Goal: Transaction & Acquisition: Purchase product/service

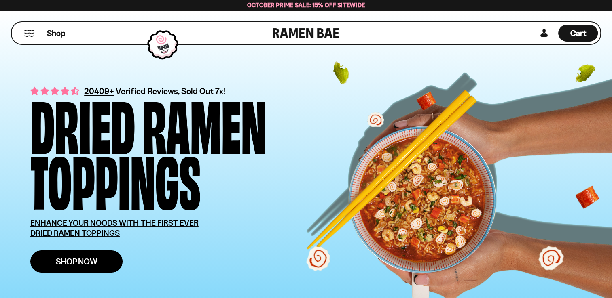
click at [78, 258] on span "Shop Now" at bounding box center [77, 262] width 42 height 8
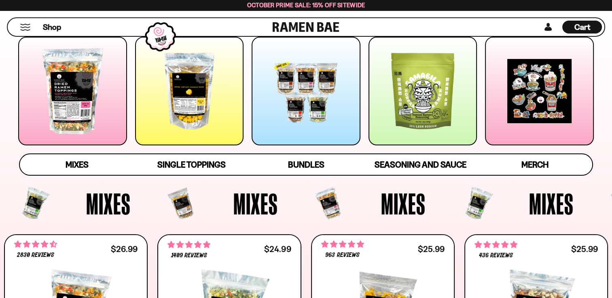
scroll to position [85, 0]
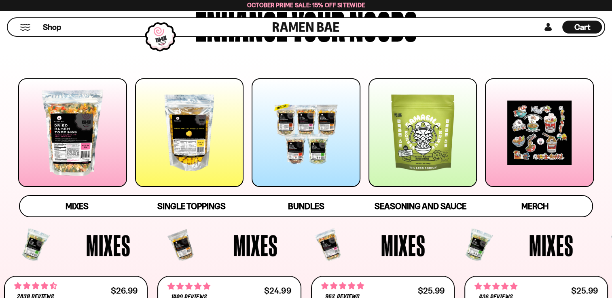
click at [167, 154] on div at bounding box center [189, 132] width 109 height 109
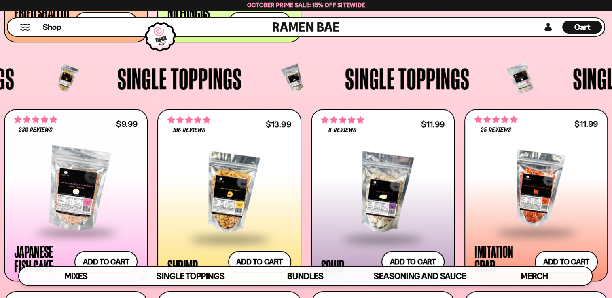
scroll to position [775, 0]
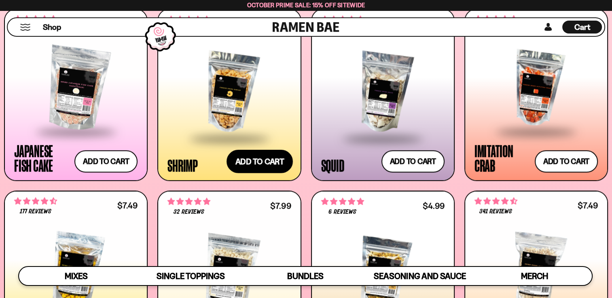
click at [265, 167] on button "Add to cart Add ― Regular price $13.99 Regular price Sale price $13.99 Unit pri…" at bounding box center [259, 161] width 66 height 23
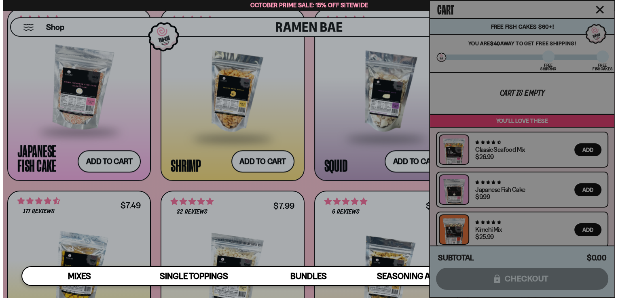
scroll to position [780, 0]
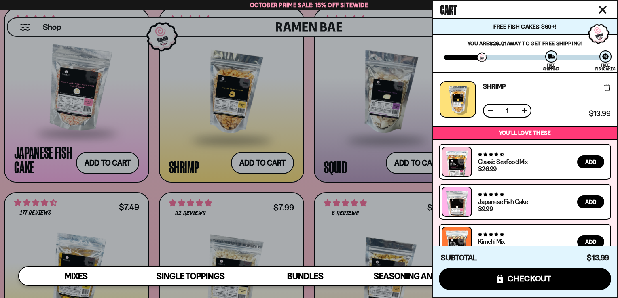
click at [601, 9] on icon "Close cart" at bounding box center [602, 10] width 8 height 8
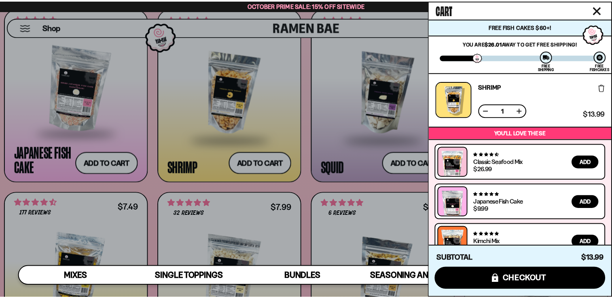
scroll to position [776, 0]
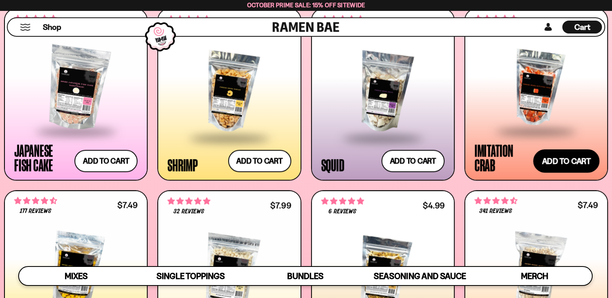
click at [546, 158] on button "Add to cart Add ― Regular price $11.99 Regular price Sale price $11.99 Unit pri…" at bounding box center [566, 161] width 66 height 23
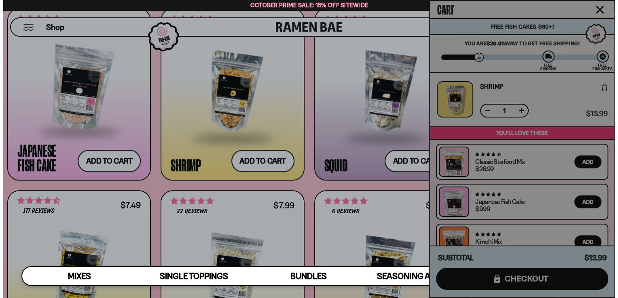
scroll to position [780, 0]
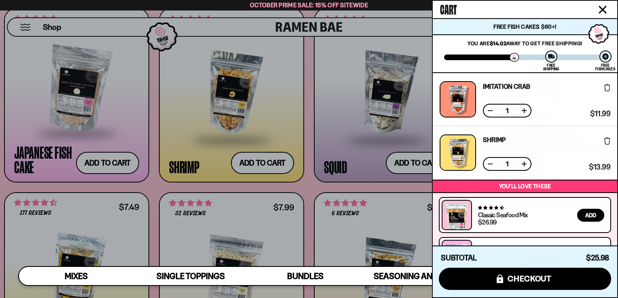
click at [387, 21] on div at bounding box center [309, 149] width 618 height 298
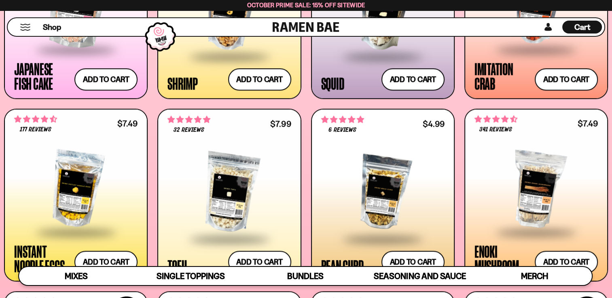
scroll to position [959, 0]
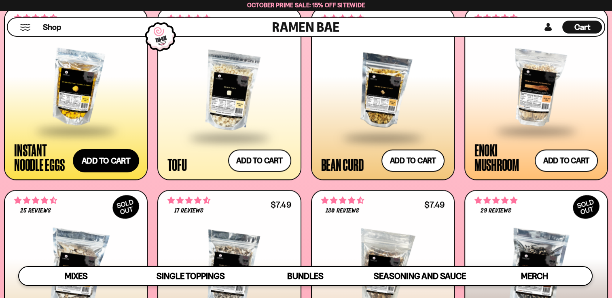
click at [102, 161] on button "Add to cart Add ― Regular price $7.49 Regular price Sale price $7.49 Unit price…" at bounding box center [106, 160] width 66 height 23
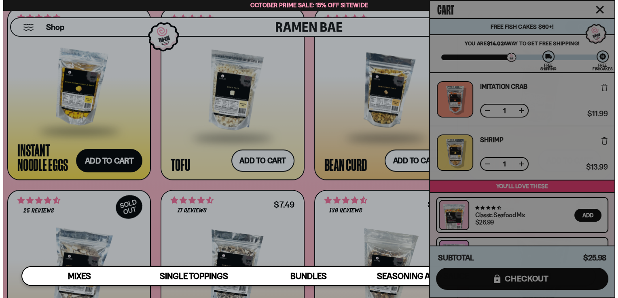
scroll to position [966, 0]
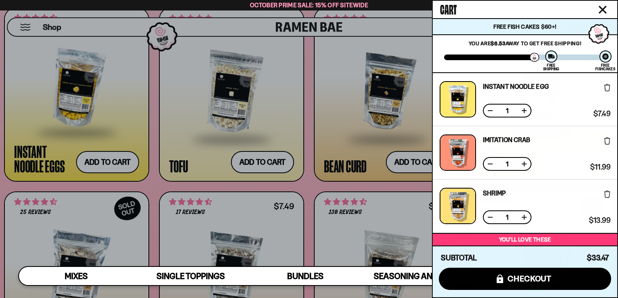
click at [603, 9] on icon "Close cart" at bounding box center [602, 9] width 7 height 7
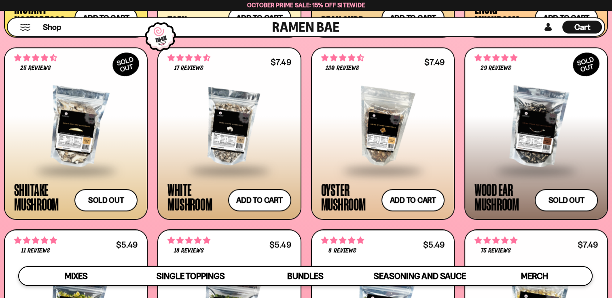
scroll to position [1091, 0]
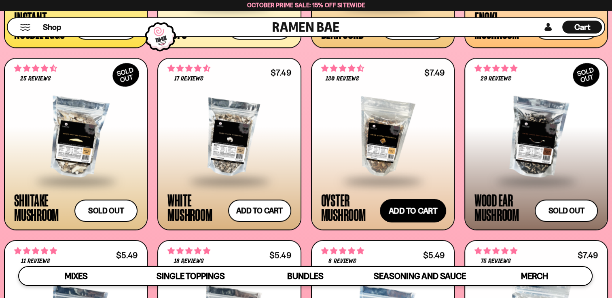
click at [404, 207] on button "Add to cart Add ― Regular price $7.49 Regular price Sale price $7.49 Unit price…" at bounding box center [413, 210] width 66 height 23
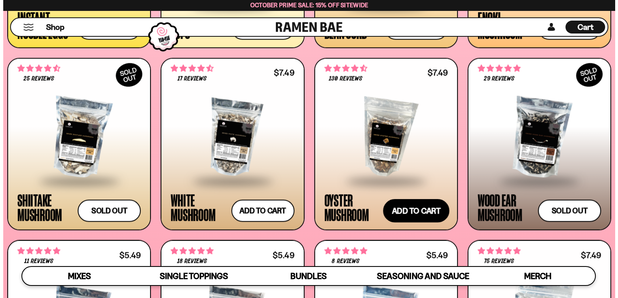
scroll to position [1098, 0]
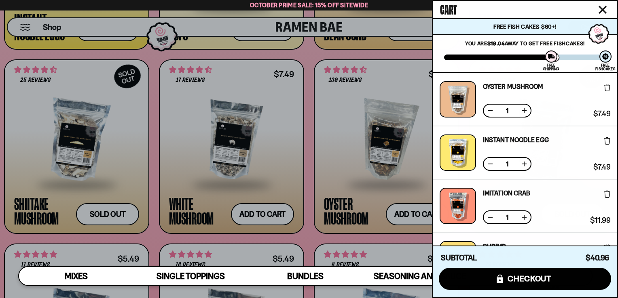
click at [601, 8] on icon "Close cart" at bounding box center [602, 9] width 7 height 7
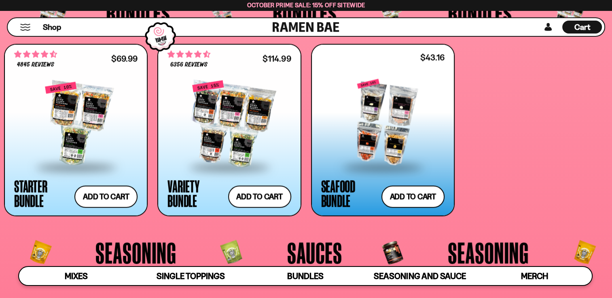
scroll to position [1728, 0]
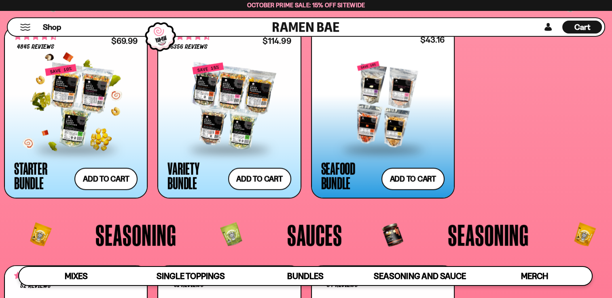
click at [94, 108] on div at bounding box center [75, 106] width 123 height 85
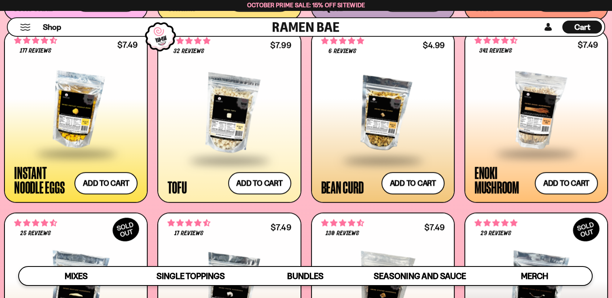
scroll to position [908, 0]
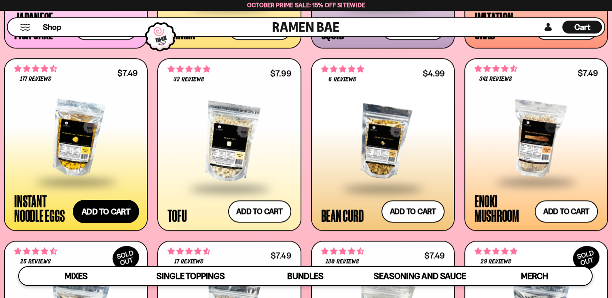
click at [97, 214] on button "Add to cart Add ― Regular price $7.49 Regular price Sale price $7.49 Unit price…" at bounding box center [106, 211] width 66 height 23
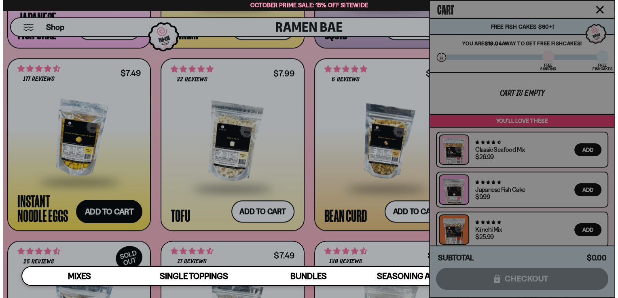
scroll to position [913, 0]
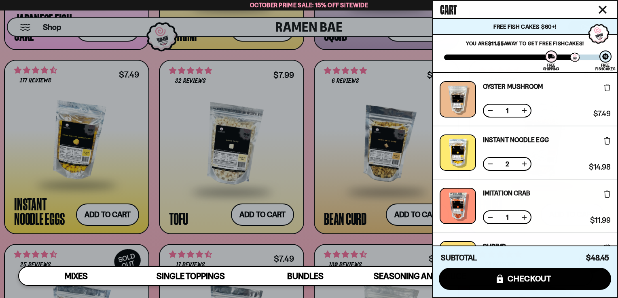
click at [382, 56] on div at bounding box center [309, 149] width 618 height 298
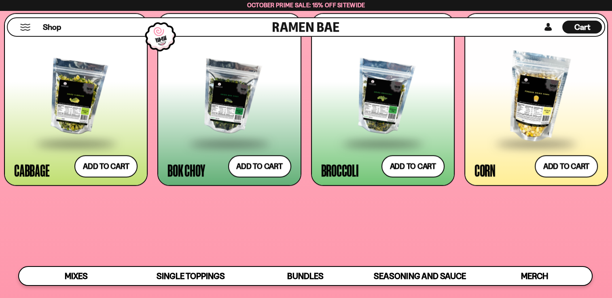
scroll to position [1325, 0]
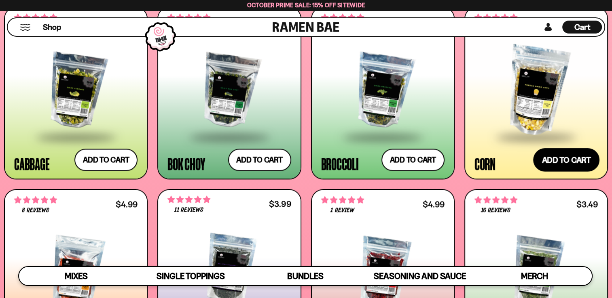
click at [552, 161] on button "Add to cart Add ― Regular price $7.49 Regular price Sale price $7.49 Unit price…" at bounding box center [566, 159] width 66 height 23
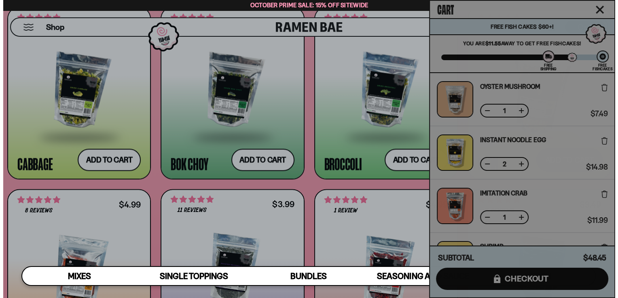
scroll to position [1336, 0]
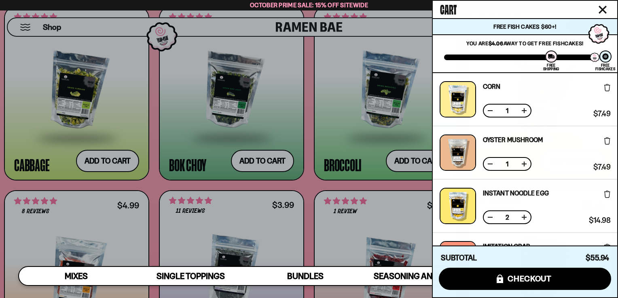
click at [600, 13] on icon "Close cart" at bounding box center [602, 10] width 8 height 8
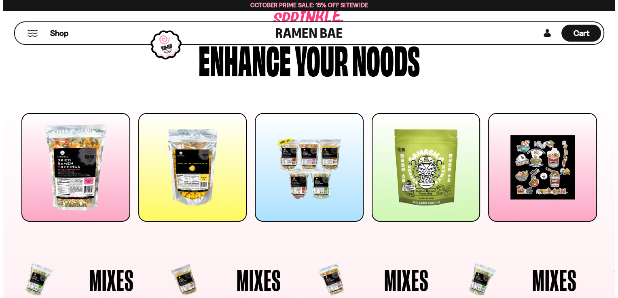
scroll to position [0, 0]
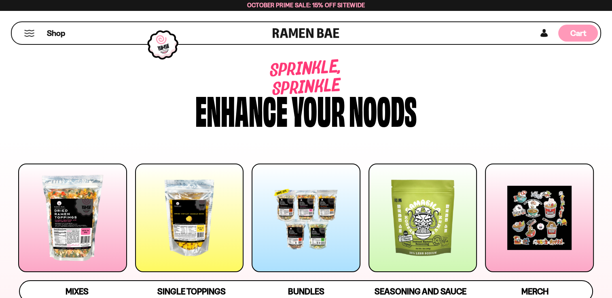
click at [569, 30] on div "Cart D0381C2F-513E-4F90-8A41-6F0A75DCBAAA" at bounding box center [578, 33] width 40 height 17
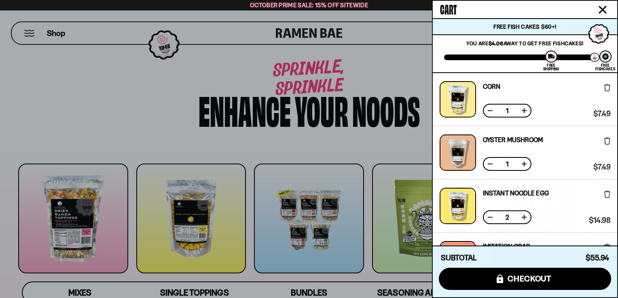
click at [170, 133] on div at bounding box center [309, 149] width 618 height 298
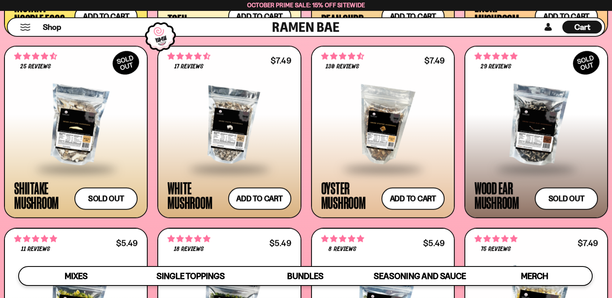
scroll to position [1096, 0]
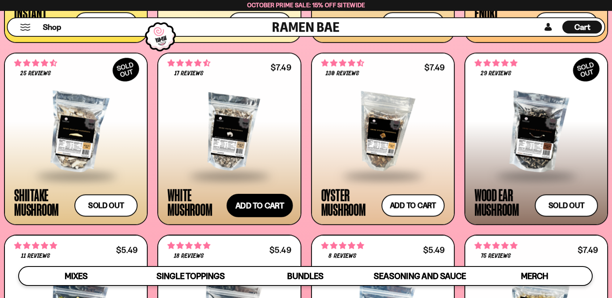
click at [252, 211] on button "Add to cart Add ― Regular price $7.49 Regular price Sale price $7.49 Unit price…" at bounding box center [259, 205] width 66 height 23
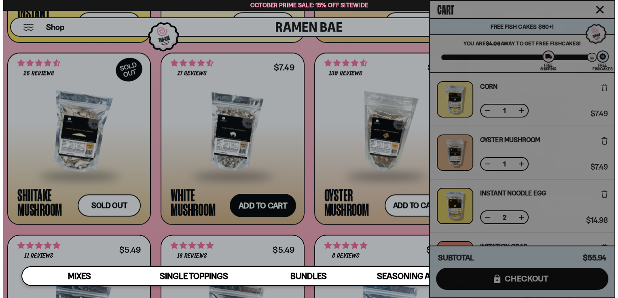
scroll to position [1103, 0]
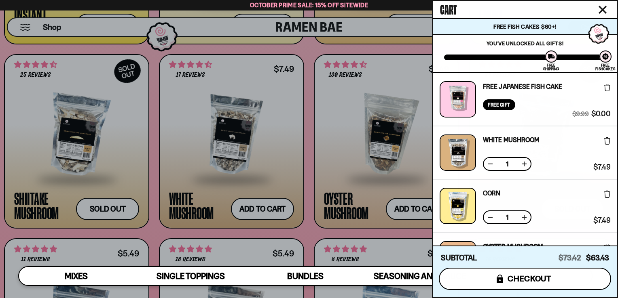
click at [505, 277] on button "icons8-lock checkout" at bounding box center [525, 279] width 172 height 22
